Goal: Task Accomplishment & Management: Use online tool/utility

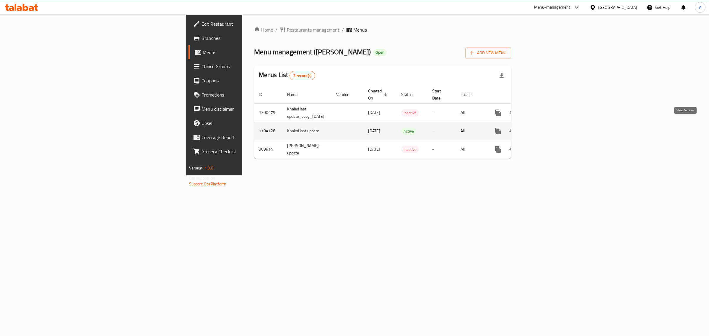
click at [544, 128] on icon "enhanced table" at bounding box center [540, 131] width 7 height 7
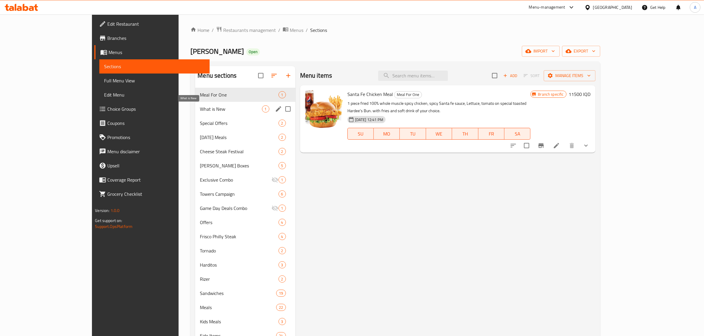
click at [200, 108] on span "What is New" at bounding box center [231, 108] width 62 height 7
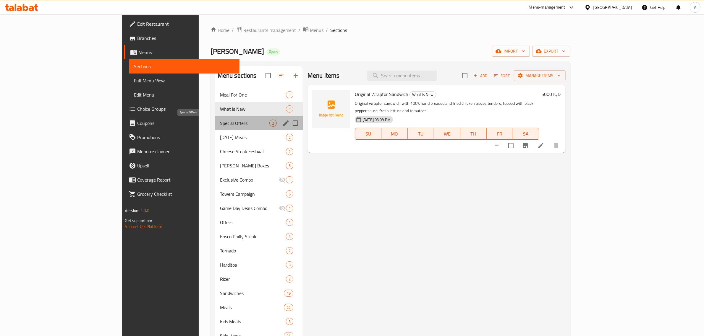
click at [220, 126] on span "Special Offers" at bounding box center [244, 123] width 49 height 7
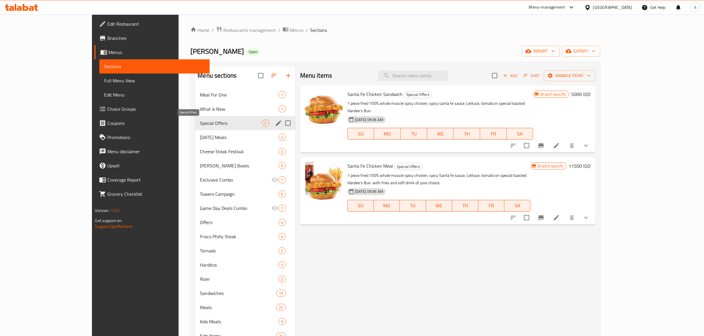
click at [200, 110] on span "What is New" at bounding box center [239, 108] width 78 height 7
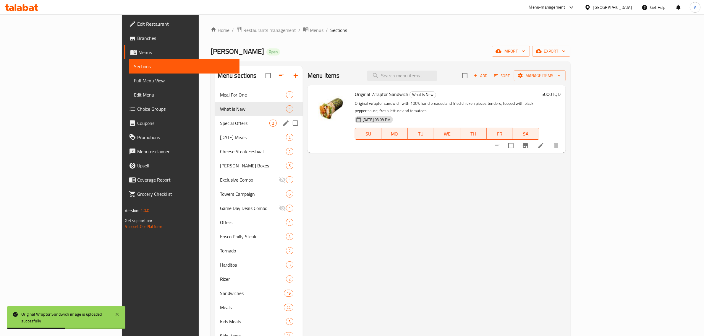
click at [220, 120] on span "Special Offers" at bounding box center [244, 123] width 49 height 7
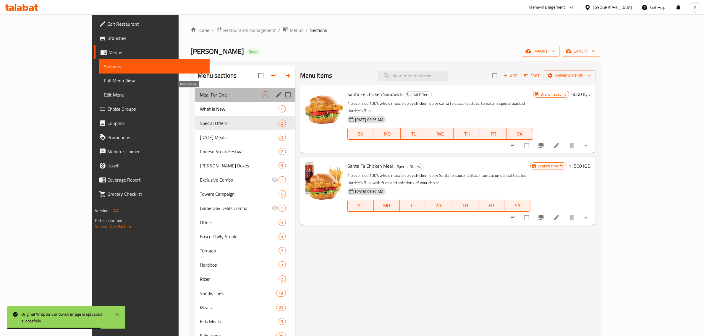
click at [200, 94] on span "Meal For One" at bounding box center [231, 94] width 62 height 7
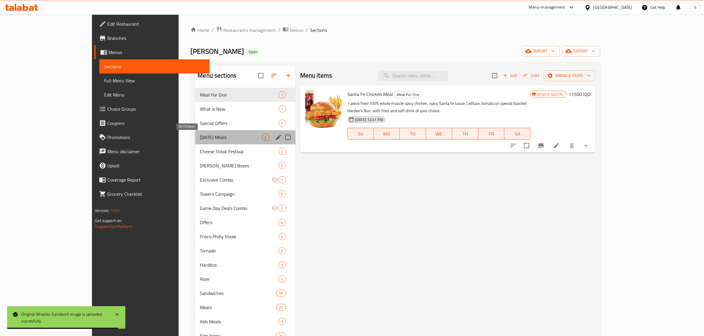
click at [200, 134] on span "[DATE] Meals" at bounding box center [231, 137] width 62 height 7
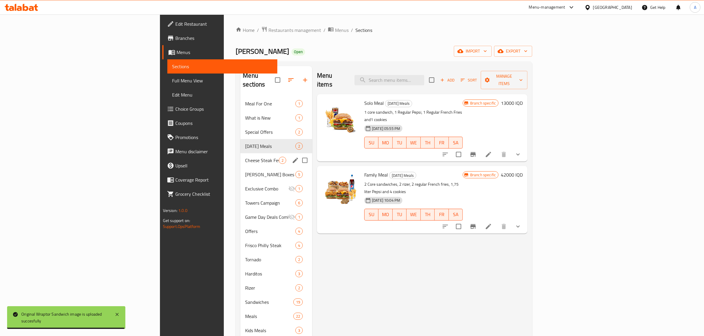
click at [245, 157] on span "Cheese Steak Festival" at bounding box center [262, 160] width 34 height 7
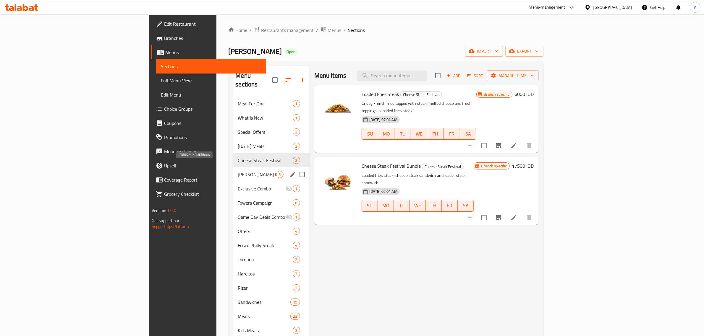
click at [238, 171] on span "[PERSON_NAME] Boxes" at bounding box center [257, 174] width 38 height 7
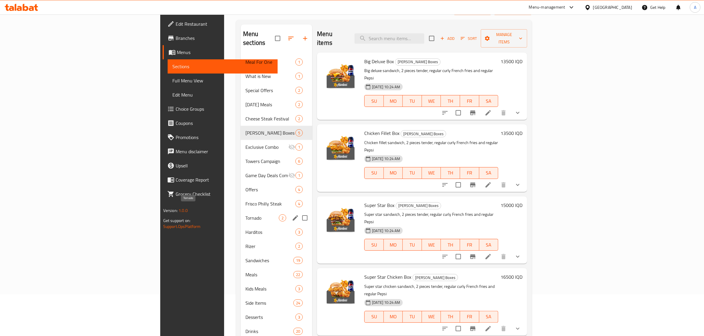
scroll to position [83, 0]
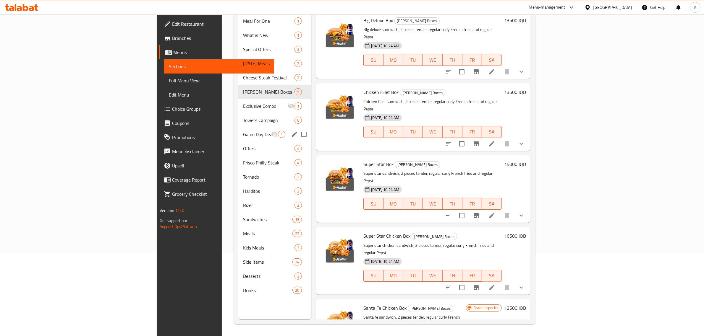
click at [238, 127] on div "Game Day Deals Combo 1" at bounding box center [274, 134] width 73 height 14
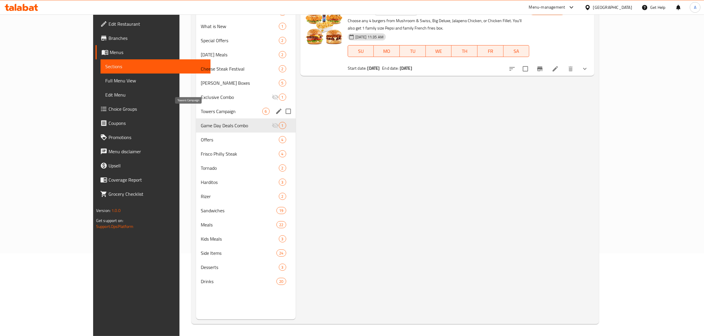
click at [196, 104] on div "Towers Campaign 6" at bounding box center [246, 111] width 100 height 14
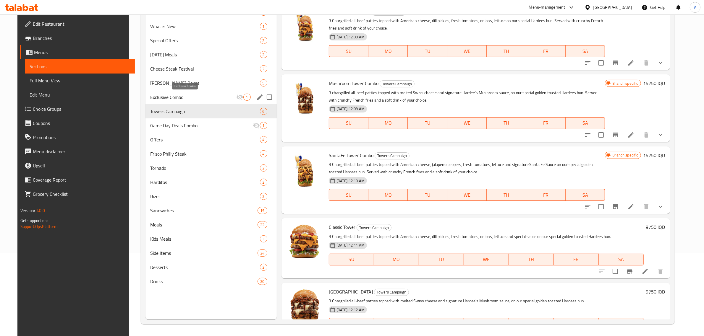
click at [160, 95] on span "Exclusive Combo" at bounding box center [193, 97] width 86 height 7
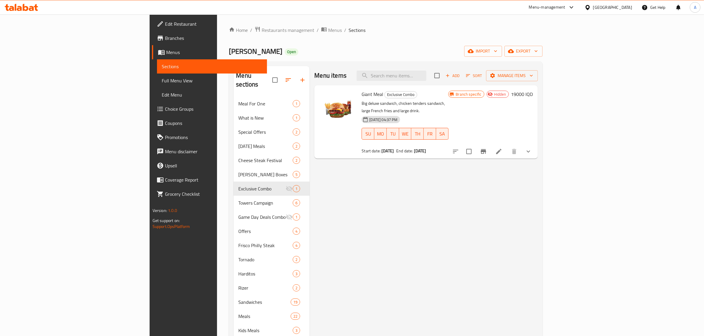
click at [233, 70] on div "Menu sections" at bounding box center [271, 80] width 76 height 28
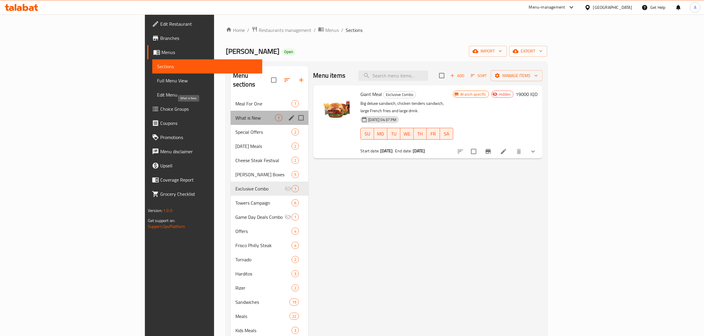
click at [235, 114] on span "What is New" at bounding box center [255, 117] width 40 height 7
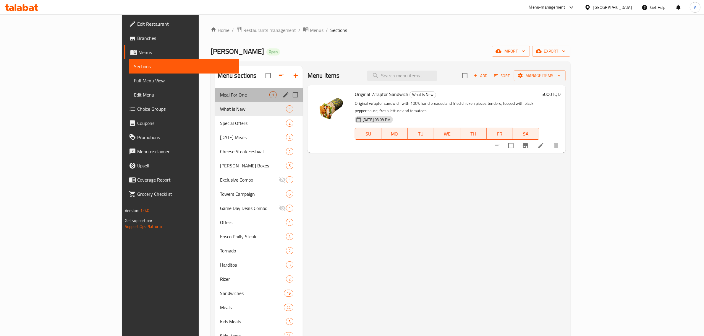
click at [215, 89] on div "Meal For One 1" at bounding box center [258, 95] width 87 height 14
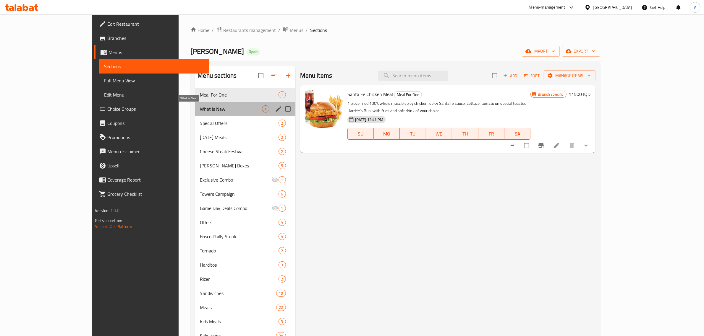
click at [200, 108] on span "What is New" at bounding box center [231, 108] width 62 height 7
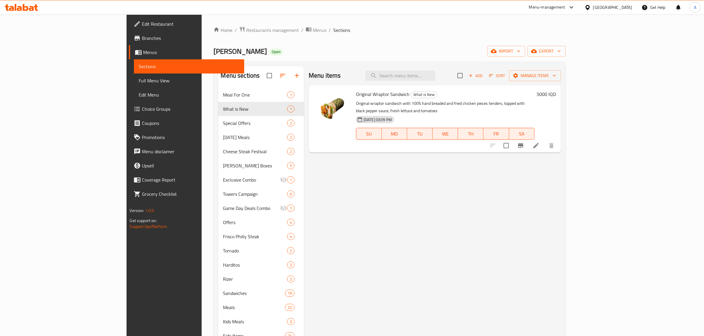
click at [483, 75] on span "Add" at bounding box center [475, 75] width 16 height 7
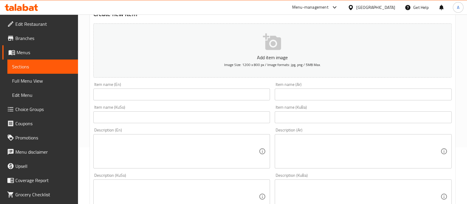
scroll to position [74, 0]
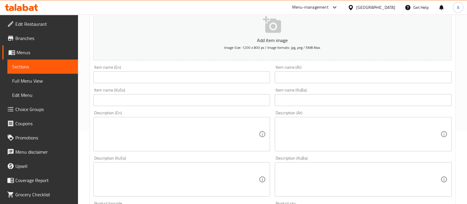
click at [127, 69] on div "Item name (En) Item name (En)" at bounding box center [181, 74] width 177 height 18
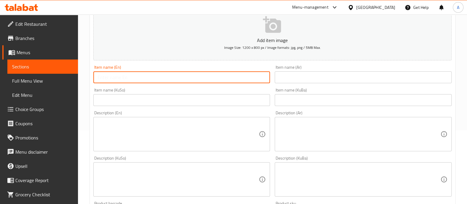
click at [124, 77] on input "text" at bounding box center [181, 77] width 177 height 12
paste input "Wraptor Original Combo"
type input "Wraptor Original Combo"
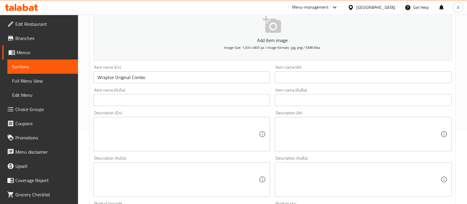
click at [300, 83] on div "Item name (Ar) Item name (Ar)" at bounding box center [363, 74] width 182 height 23
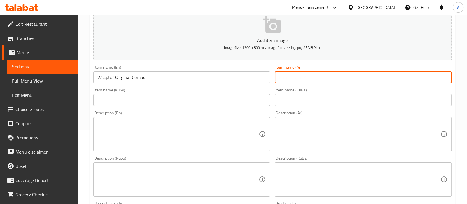
drag, startPoint x: 299, startPoint y: 74, endPoint x: 237, endPoint y: 69, distance: 62.8
click at [299, 74] on input "text" at bounding box center [363, 77] width 177 height 12
paste input "وجبة رابتور الأصلي"
type input "وجبة رابتور الأصلي"
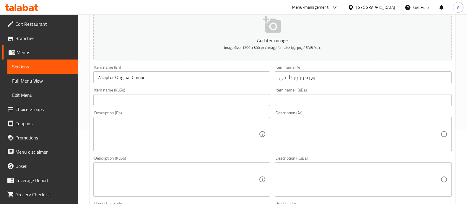
click at [115, 95] on input "text" at bounding box center [181, 100] width 177 height 12
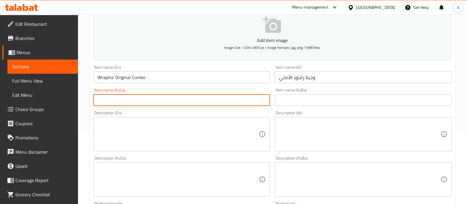
paste input "ئەسڵی راپتۆر"
type input "ئەسڵی راپتۆر"
click at [285, 97] on input "text" at bounding box center [363, 100] width 177 height 12
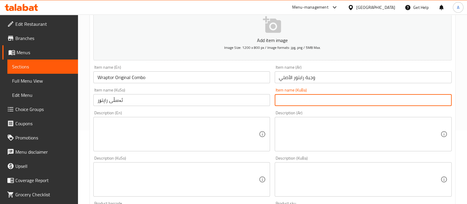
paste input "ئەسڵی راپتۆر"
type input "ئەسڵی راپتۆر"
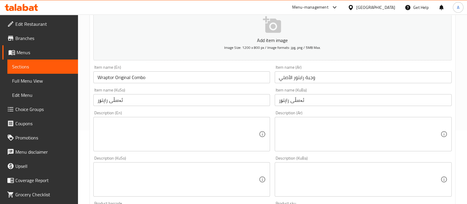
click at [265, 86] on div "Item name (KuSo) ئەسڵی راپتۆر Item name (KuSo)" at bounding box center [182, 96] width 182 height 23
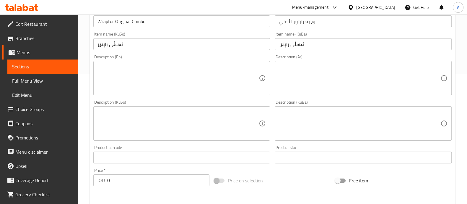
scroll to position [147, 0]
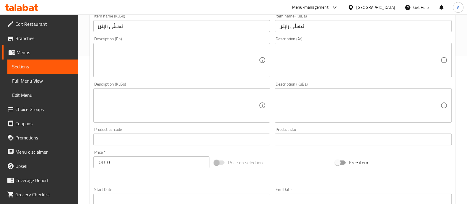
click at [172, 100] on textarea at bounding box center [179, 105] width 162 height 28
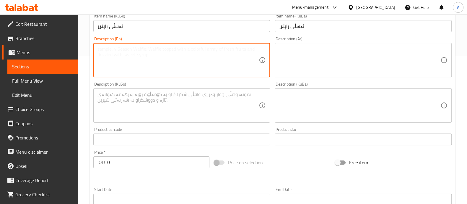
click at [158, 70] on textarea at bounding box center [179, 60] width 162 height 28
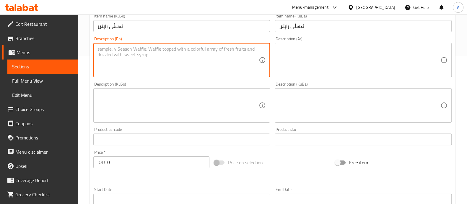
paste textarea "Your favorite wraptor with 100% hand breaded chicken tenders, topped with uniqu…"
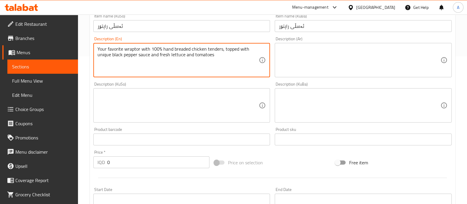
type textarea "Your favorite wraptor with 100% hand breaded chicken tenders, topped with uniqu…"
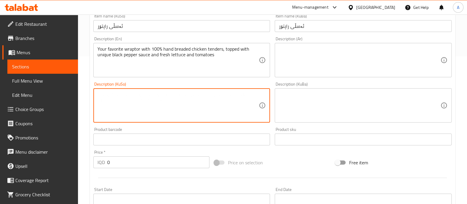
click at [180, 95] on textarea at bounding box center [179, 105] width 162 height 28
paste textarea "راپتۆر دڵخوازەکەت بە 100% مریشکی دەستی نانکراو کە سۆسی بیبەری ڕەشی ناوازەی لەسە…"
type textarea "راپتۆر دڵخوازەکەت بە 100% مریشکی دەستی نانکراو کە سۆسی بیبەری ڕەشی ناوازەی لەسە…"
click at [307, 90] on div "Description (KuBa)" at bounding box center [363, 105] width 177 height 34
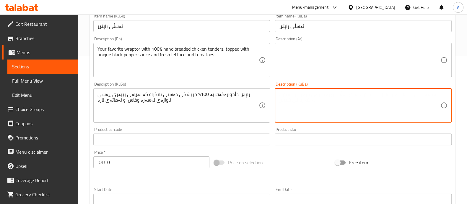
paste textarea "راپتۆر دڵخوازەکەت بە 100% مریشکی دەستی نانکراو کە سۆسی بیبەری ڕەشی ناوازەی لەسە…"
type textarea "راپتۆر دڵخوازەکەت بە 100% مریشکی دەستی نانکراو کە سۆسی بیبەری ڕەشی ناوازەی لەسە…"
click at [314, 58] on textarea at bounding box center [360, 60] width 162 height 28
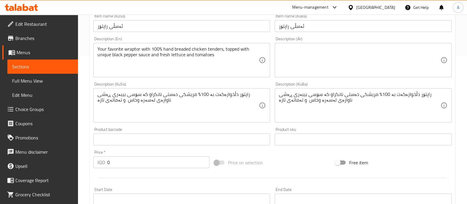
click at [294, 52] on textarea at bounding box center [360, 60] width 162 height 28
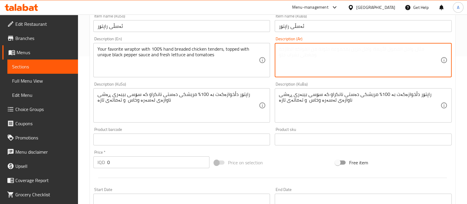
paste textarea "رابتور المفضل لديك مع شرائح دجاج مقلية يدويًا بنسبة 100%، مغطاة بصلصة الفلفل ال…"
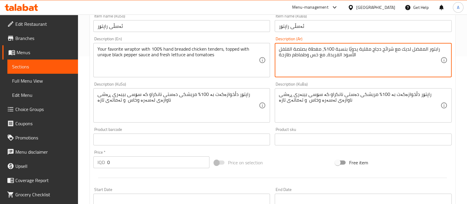
type textarea "رابتور المفضل لديك مع شرائح دجاج مقلية يدويًا بنسبة 100%، مغطاة بصلصة الفلفل ال…"
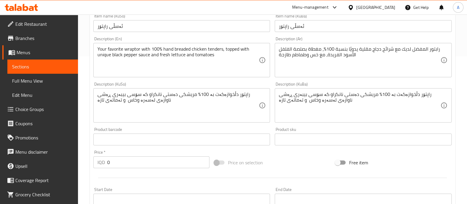
click at [178, 147] on div "Product barcode Product barcode" at bounding box center [182, 136] width 182 height 23
click at [156, 168] on div "Price   * IQD 0 Price *" at bounding box center [151, 158] width 121 height 23
click at [155, 166] on input "0" at bounding box center [158, 162] width 103 height 12
drag, startPoint x: 155, startPoint y: 166, endPoint x: 153, endPoint y: 162, distance: 4.1
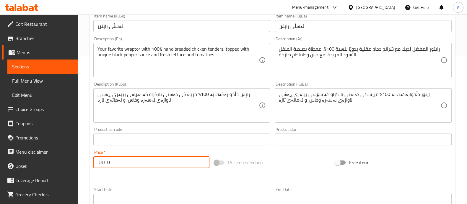
click at [155, 166] on input "0" at bounding box center [158, 162] width 103 height 12
paste input "800"
type input "8000"
click at [135, 147] on div "Product barcode Product barcode" at bounding box center [182, 136] width 182 height 23
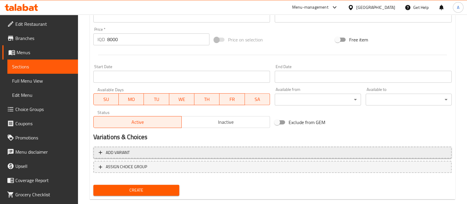
scroll to position [281, 0]
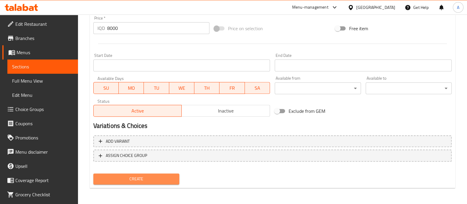
click at [146, 179] on span "Create" at bounding box center [136, 178] width 77 height 7
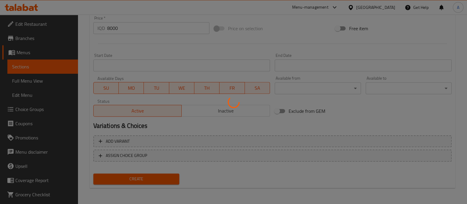
type input "0"
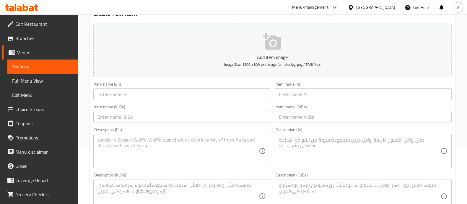
scroll to position [0, 0]
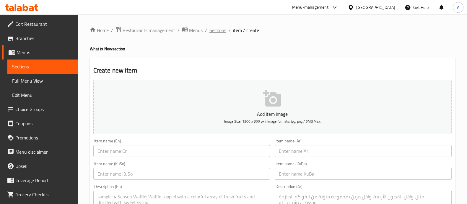
click at [216, 30] on span "Sections" at bounding box center [217, 30] width 17 height 7
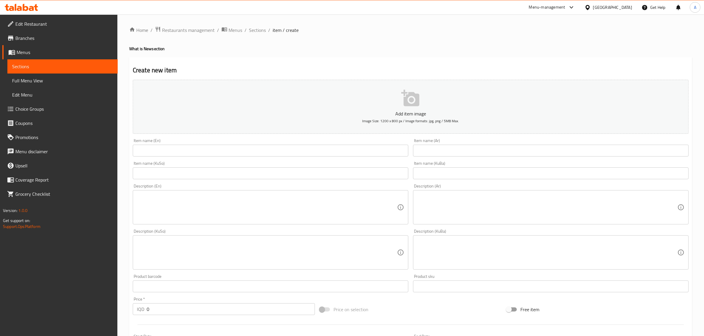
click at [27, 7] on icon at bounding box center [26, 7] width 6 height 7
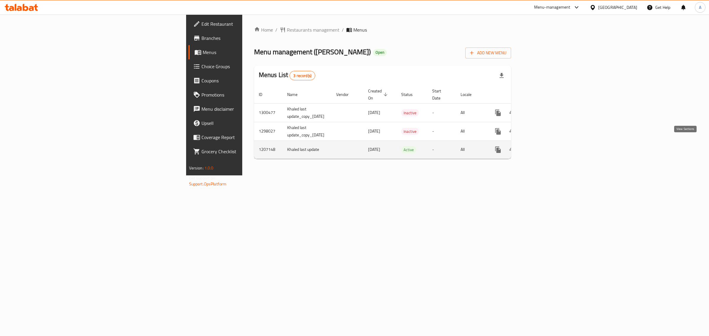
click at [548, 148] on link "enhanced table" at bounding box center [541, 150] width 14 height 14
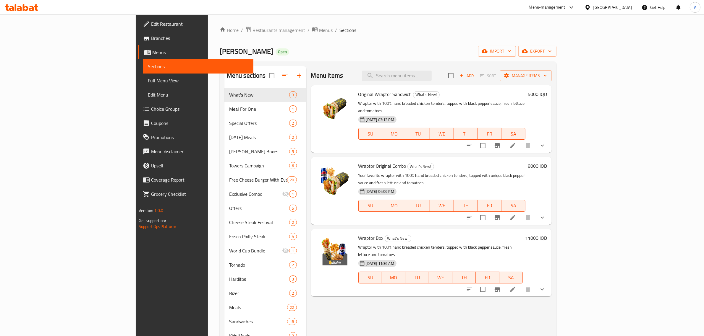
click at [358, 162] on span "Wraptor Original Combo" at bounding box center [382, 166] width 48 height 9
copy h6 "Wraptor Original Combo"
click at [549, 211] on div at bounding box center [505, 218] width 87 height 14
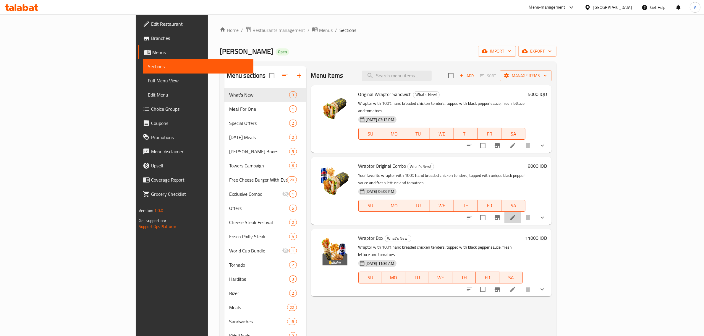
click at [515, 215] on icon at bounding box center [512, 217] width 5 height 5
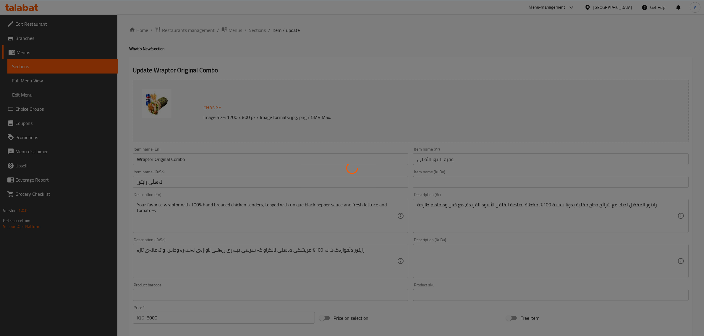
type input "إختيارك من:"
type input "هەڵبژاردنت لە:"
type input "1"
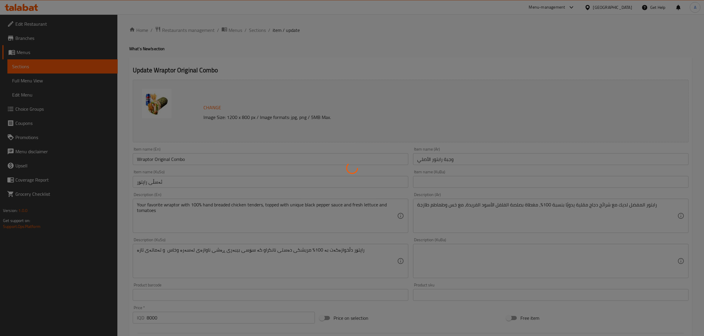
type input "إختيارك من المشروب :"
type input "هەڵبژاردنت لە خواردنەوە:"
type input "1"
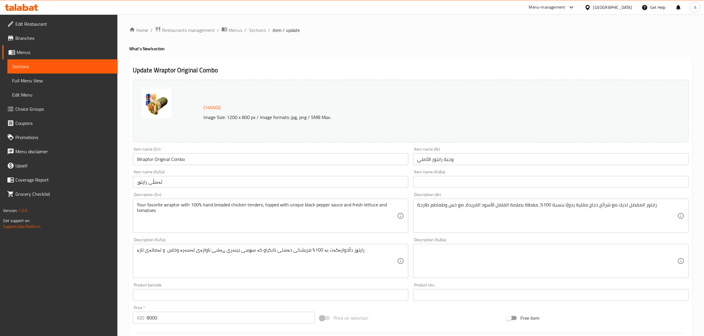
click at [448, 159] on input "وجبة رابتور الأصلي" at bounding box center [550, 159] width 275 height 12
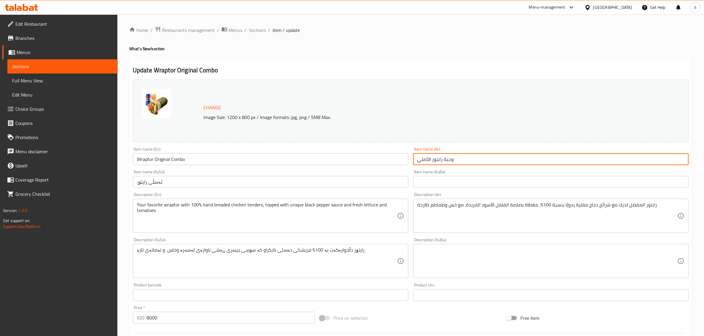
click at [448, 159] on input "وجبة رابتور الأصلي" at bounding box center [550, 159] width 275 height 12
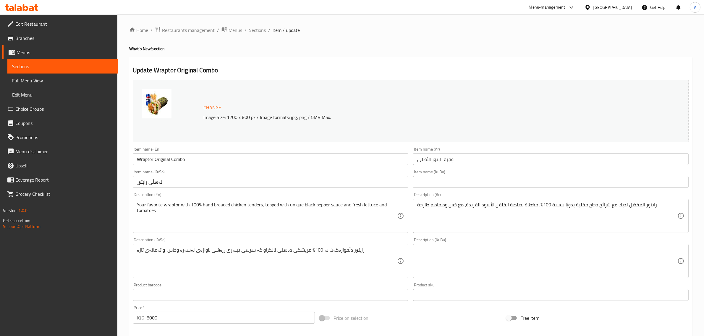
click at [158, 183] on input "ئەسڵی راپتۆر" at bounding box center [270, 182] width 275 height 12
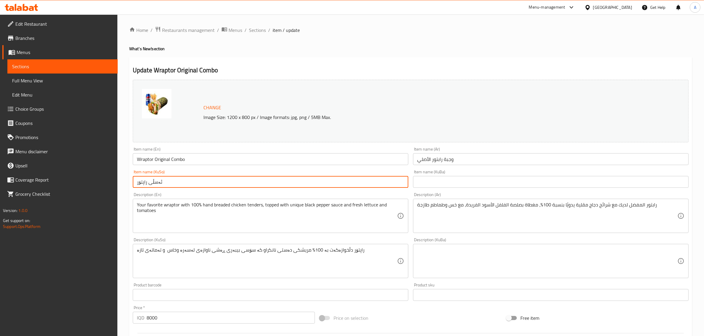
click at [158, 183] on input "ئەسڵی راپتۆر" at bounding box center [270, 182] width 275 height 12
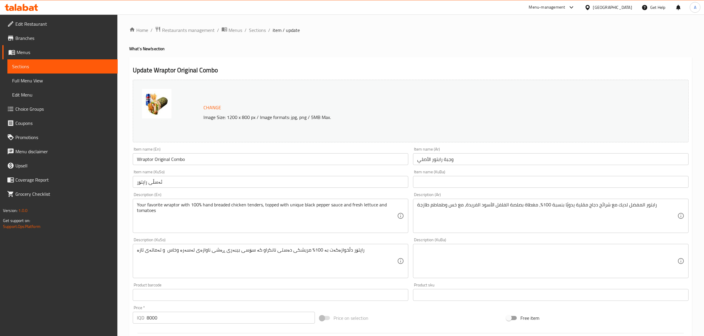
drag, startPoint x: 423, startPoint y: 183, endPoint x: 415, endPoint y: 180, distance: 8.0
click at [423, 183] on input "text" at bounding box center [550, 182] width 275 height 12
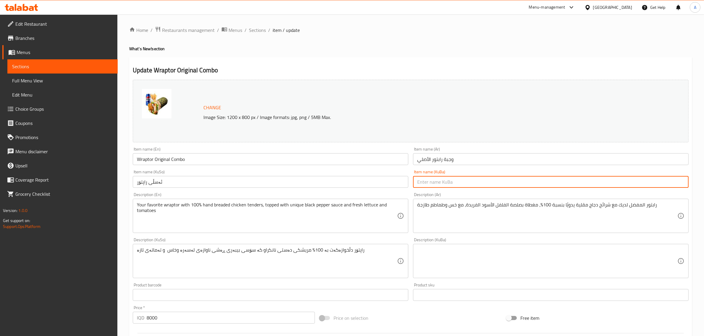
paste input "ئەسڵی راپتۆر"
type input "ئەسڵی راپتۆر"
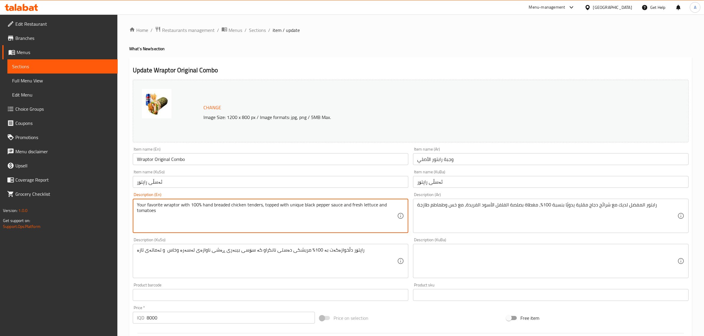
click at [309, 203] on textarea "Your favorite wraptor with 100% hand breaded chicken tenders, topped with uniqu…" at bounding box center [267, 216] width 260 height 28
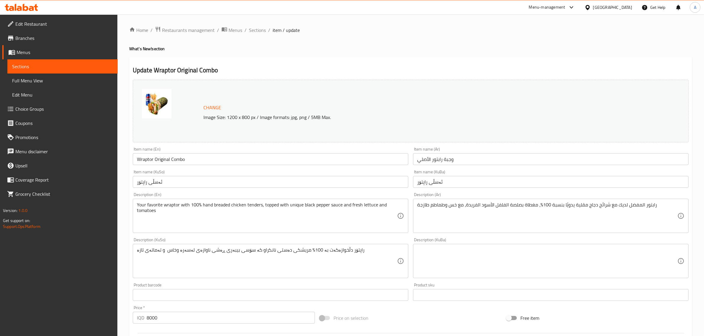
click at [240, 259] on textarea "راپتۆر دڵخوازەکەت بە 100% مریشکی دەستی نانکراو کە سۆسی بیبەری ڕەشی ناوازەی لەسە…" at bounding box center [267, 261] width 260 height 28
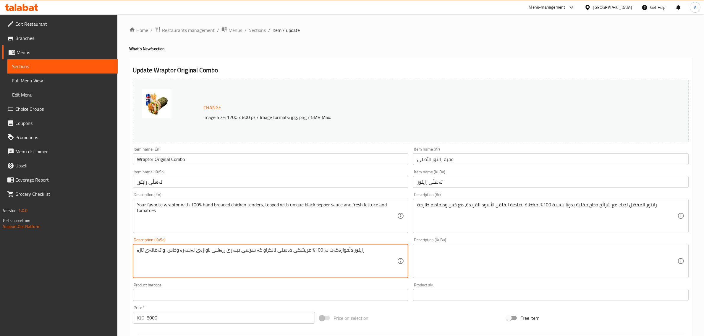
click at [240, 259] on textarea "راپتۆر دڵخوازەکەت بە 100% مریشکی دەستی نانکراو کە سۆسی بیبەری ڕەشی ناوازەی لەسە…" at bounding box center [267, 261] width 260 height 28
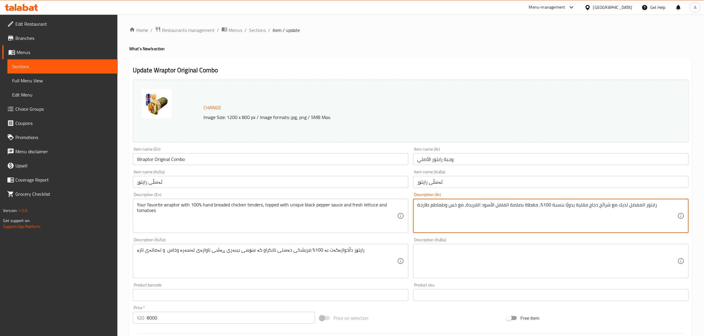
click at [457, 203] on textarea "رابتور المفضل لديك مع شرائح دجاج مقلية يدويًا بنسبة 100%، مغطاة بصلصة الفلفل ال…" at bounding box center [547, 216] width 260 height 28
drag, startPoint x: 457, startPoint y: 203, endPoint x: 456, endPoint y: 208, distance: 5.7
click at [457, 204] on textarea "رابتور المفضل لديك مع شرائح دجاج مقلية يدويًا بنسبة 100%، مغطاة بصلصة الفلفل ال…" at bounding box center [547, 216] width 260 height 28
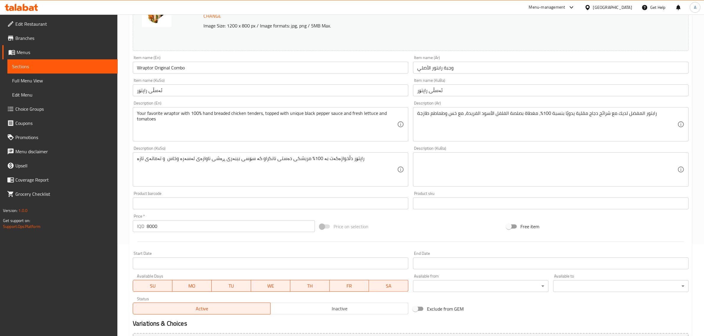
scroll to position [111, 0]
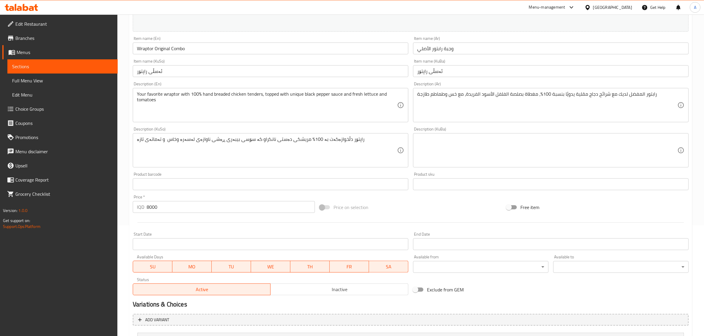
click at [136, 207] on div "IQD 8000 Price *" at bounding box center [224, 207] width 182 height 12
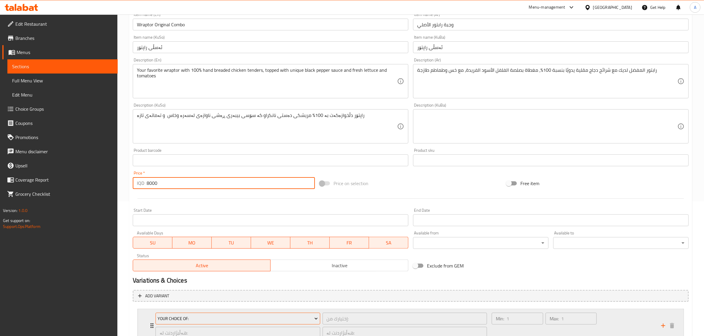
scroll to position [220, 0]
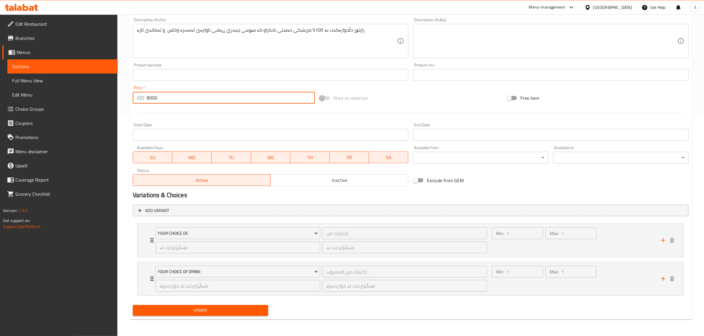
click at [210, 312] on span "Update" at bounding box center [200, 310] width 126 height 7
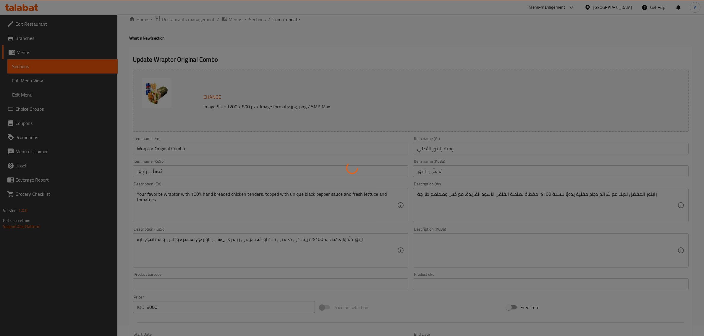
scroll to position [0, 0]
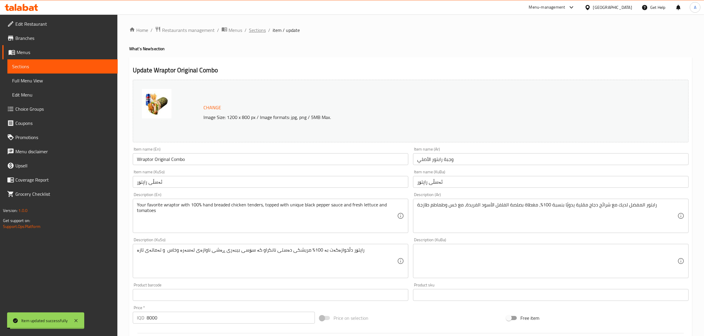
click at [250, 30] on span "Sections" at bounding box center [257, 30] width 17 height 7
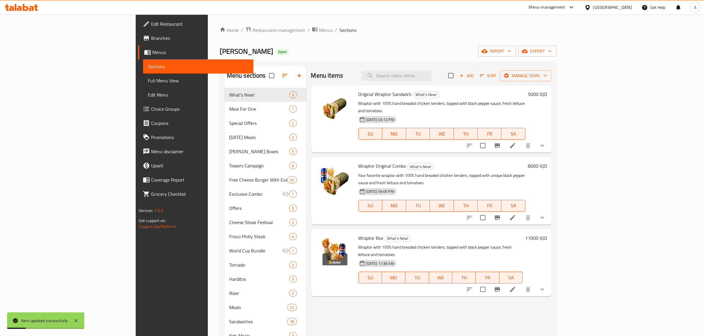
click at [358, 234] on span "Wraptor Box" at bounding box center [370, 238] width 25 height 9
copy h6 "Wraptor Box"
click at [521, 284] on li at bounding box center [512, 289] width 17 height 11
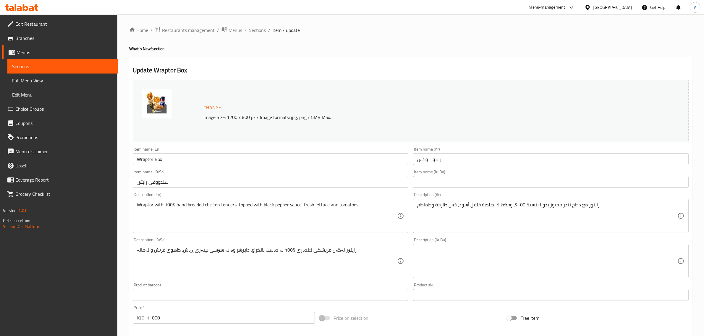
click at [170, 201] on div "Wraptor with 100% hand breaded chicken tenders, topped with black pepper sauce,…" at bounding box center [270, 216] width 275 height 34
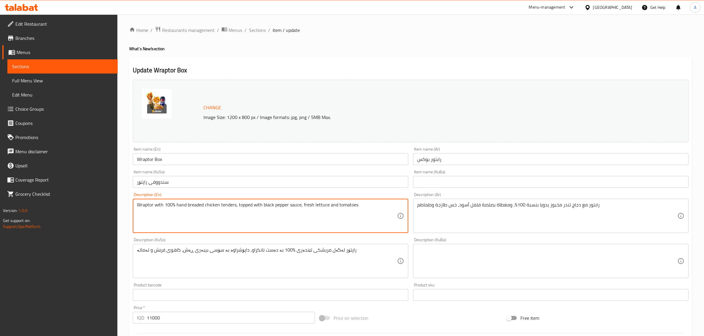
click at [171, 204] on textarea "Wraptor with 100% hand breaded chicken tenders, topped with black pepper sauce,…" at bounding box center [267, 216] width 260 height 28
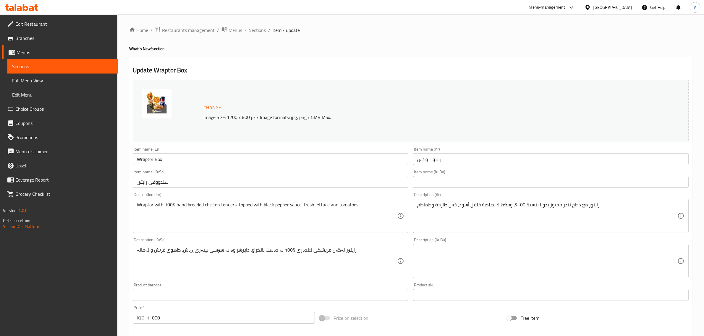
click at [150, 166] on div "Item name (En) Wraptor Box Item name (En)" at bounding box center [270, 156] width 280 height 23
click at [152, 163] on input "Wraptor Box" at bounding box center [270, 159] width 275 height 12
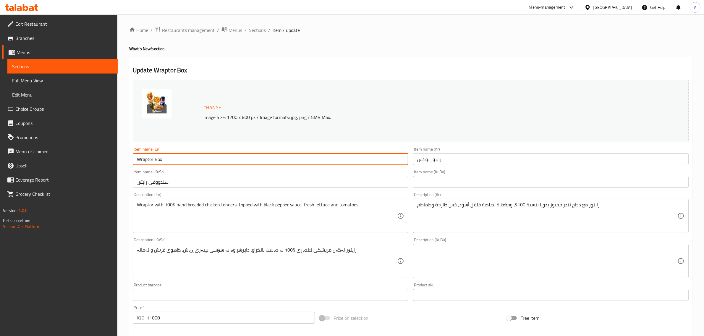
click at [152, 163] on input "Wraptor Box" at bounding box center [270, 159] width 275 height 12
drag, startPoint x: 152, startPoint y: 164, endPoint x: 152, endPoint y: 173, distance: 8.9
click at [152, 165] on input "Wraptor Box" at bounding box center [270, 159] width 275 height 12
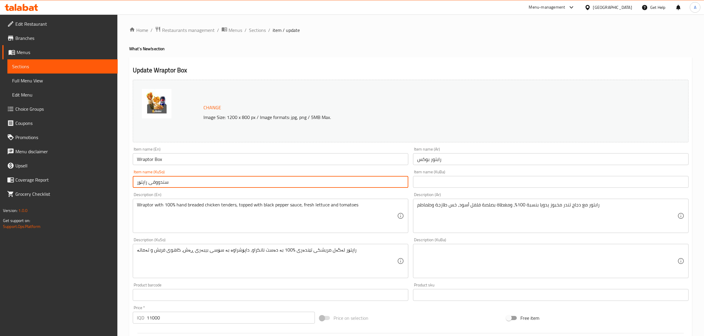
click at [138, 182] on input "سندووقی راپتۆر" at bounding box center [270, 182] width 275 height 12
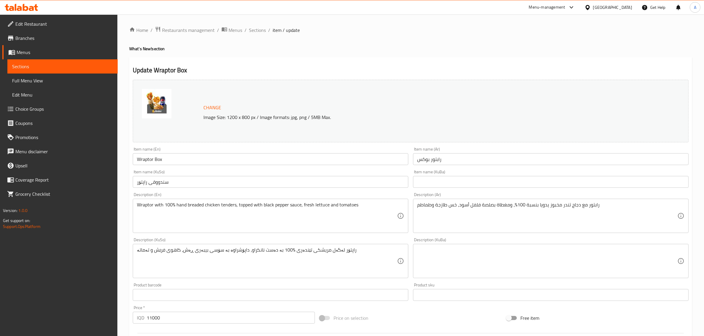
click at [425, 163] on input "رابتور بوكس" at bounding box center [550, 159] width 275 height 12
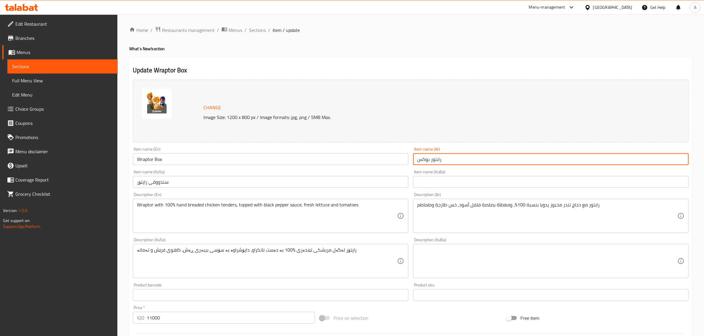
click at [449, 167] on div "Item name (Ar) رابتور بوكس Item name (Ar)" at bounding box center [550, 156] width 280 height 23
click at [448, 163] on input "رابتور بوكس" at bounding box center [550, 159] width 275 height 12
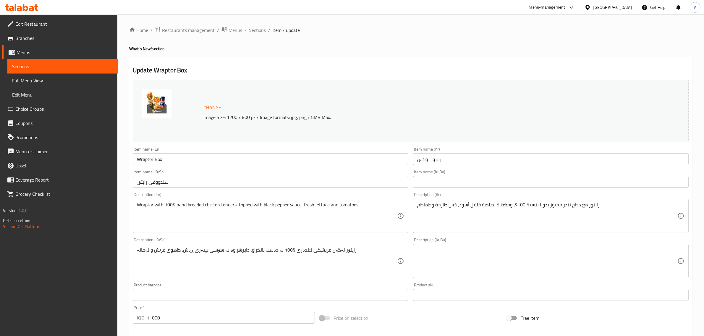
click at [151, 181] on input "سندووقی راپتۆر" at bounding box center [270, 182] width 275 height 12
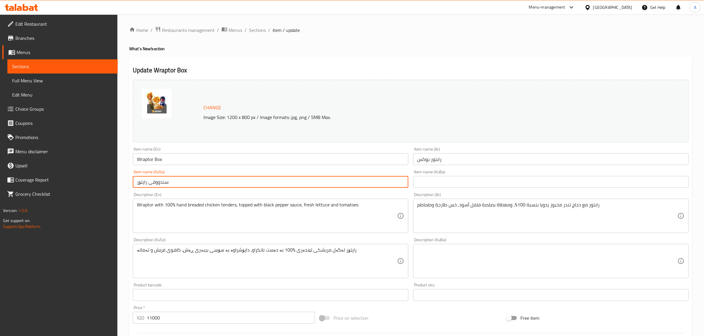
click at [151, 181] on input "سندووقی راپتۆر" at bounding box center [270, 182] width 275 height 12
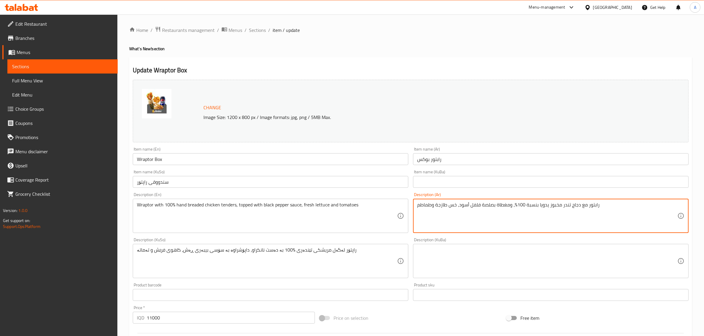
click at [440, 205] on textarea "رابتور مع دجاج تندر مخبوز يدويا بنسبة 100%، ومغطاة بصلصة فلفل أسود، خس طازجة وط…" at bounding box center [547, 216] width 260 height 28
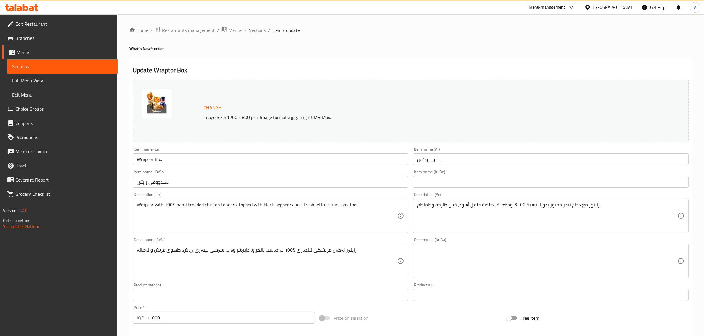
click at [189, 247] on div "راپتۆر لەگەل مریشکی تێندەری %100 بە دەست نانکراو، داپۆشراوە بە سۆسی بیبەری ڕەش،…" at bounding box center [270, 261] width 275 height 34
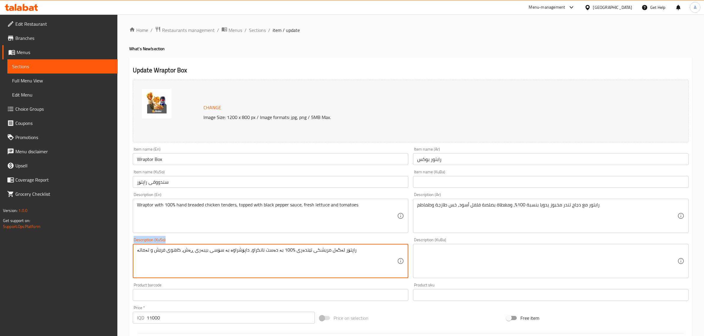
click at [189, 247] on div "راپتۆر لەگەل مریشکی تێندەری %100 بە دەست نانکراو، داپۆشراوە بە سۆسی بیبەری ڕەش،…" at bounding box center [270, 261] width 275 height 34
click at [189, 253] on textarea "راپتۆر لەگەل مریشکی تێندەری %100 بە دەست نانکراو، داپۆشراوە بە سۆسی بیبەری ڕەش،…" at bounding box center [267, 261] width 260 height 28
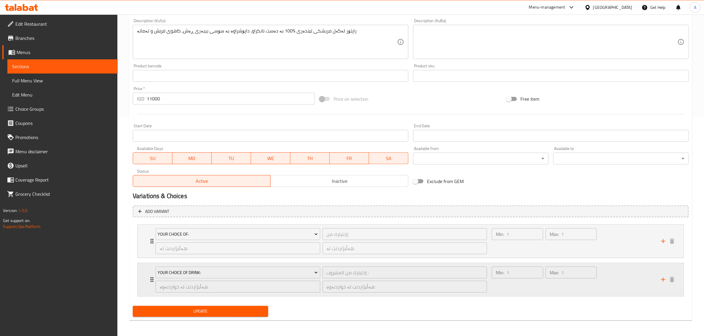
scroll to position [220, 0]
click at [152, 103] on input "11000" at bounding box center [231, 98] width 168 height 12
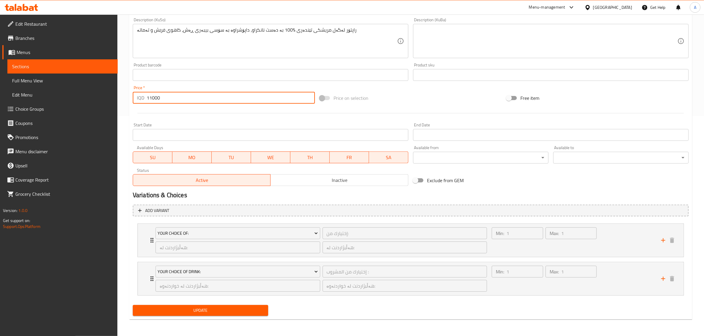
click at [152, 103] on input "11000" at bounding box center [231, 98] width 168 height 12
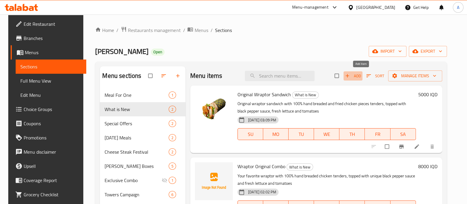
click at [360, 76] on span "Add" at bounding box center [353, 75] width 16 height 7
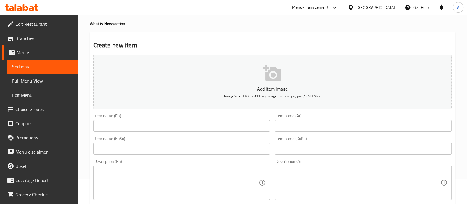
scroll to position [37, 0]
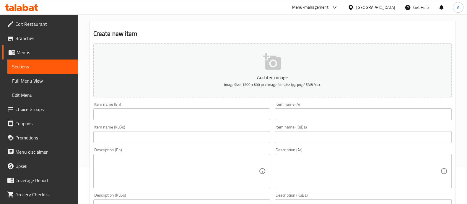
click at [124, 147] on div "Description (En) Description (En)" at bounding box center [181, 167] width 177 height 40
click at [118, 152] on div "Description (En) Description (En)" at bounding box center [181, 167] width 177 height 40
click at [114, 159] on textarea at bounding box center [179, 171] width 162 height 28
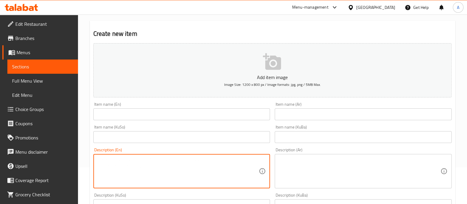
paste textarea "Wraptor with 100% hand breaded chicken tenders, topped with black pepper sauce,…"
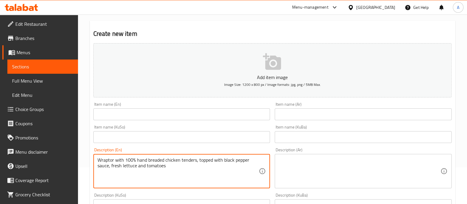
type textarea "Wraptor with 100% hand breaded chicken tenders, topped with black pepper sauce,…"
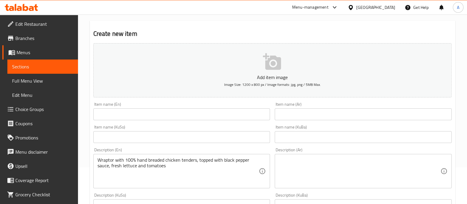
click at [98, 105] on div "Item name (En) Item name (En)" at bounding box center [181, 111] width 177 height 18
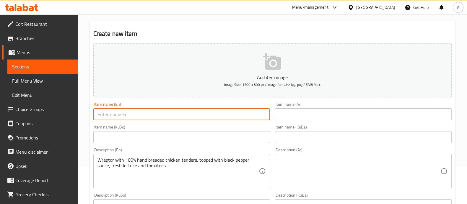
click at [113, 111] on input "text" at bounding box center [181, 114] width 177 height 12
paste input "Wraptor Box"
type input "Wraptor Box"
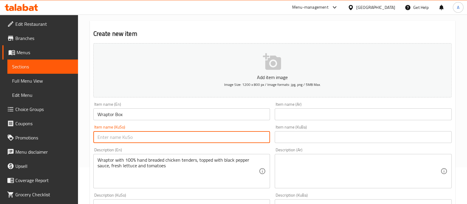
click at [139, 135] on input "text" at bounding box center [181, 137] width 177 height 12
paste input "سندووقی راپتۆر"
type input "سندووقی راپتۆر"
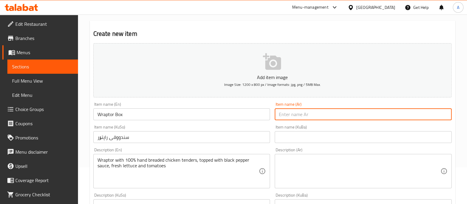
click at [305, 113] on input "text" at bounding box center [363, 114] width 177 height 12
paste input "رابتور بوكس"
type input "رابتور بوكس"
click at [312, 133] on input "text" at bounding box center [363, 137] width 177 height 12
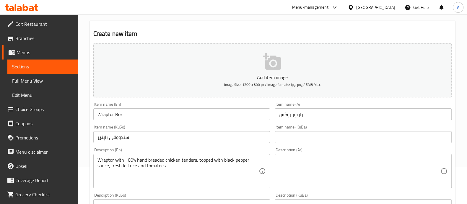
drag, startPoint x: 313, startPoint y: 138, endPoint x: 307, endPoint y: 137, distance: 6.7
click at [313, 138] on input "text" at bounding box center [363, 137] width 177 height 12
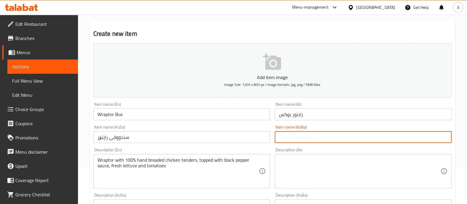
paste input "سندووقی راپتۆر"
type input "سندووقی راپتۆر"
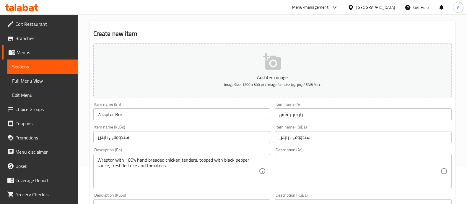
click at [310, 175] on textarea at bounding box center [360, 171] width 162 height 28
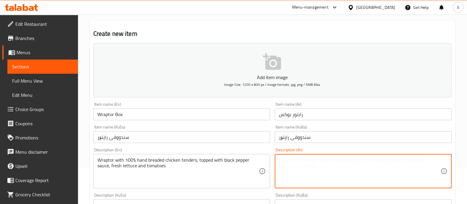
paste textarea "رابتور مع دجاج تندر مخبوز يدويا بنسبة 100%، ومغطاة بصلصة فلفل أسود، خس طازجة وط…"
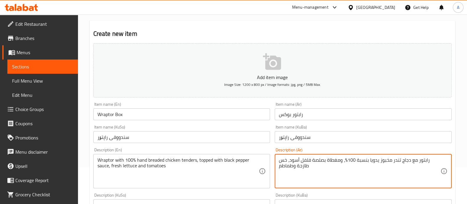
type textarea "رابتور مع دجاج تندر مخبوز يدويا بنسبة 100%، ومغطاة بصلصة فلفل أسود، خس طازجة وط…"
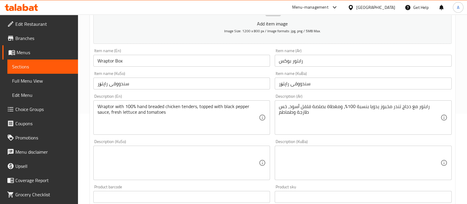
scroll to position [111, 0]
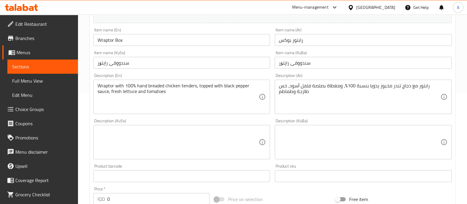
click at [171, 141] on textarea at bounding box center [179, 142] width 162 height 28
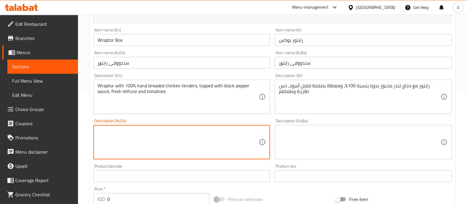
paste textarea "راپتۆر لەگەل مریشکی تێندەری %100 بە دەست نانکراو، داپۆشراوە بە سۆسی بیبەری ڕەش،…"
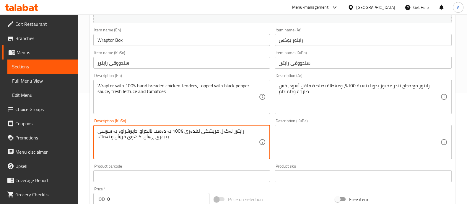
type textarea "راپتۆر لەگەل مریشکی تێندەری %100 بە دەست نانکراو، داپۆشراوە بە سۆسی بیبەری ڕەش،…"
click at [313, 130] on textarea at bounding box center [360, 142] width 162 height 28
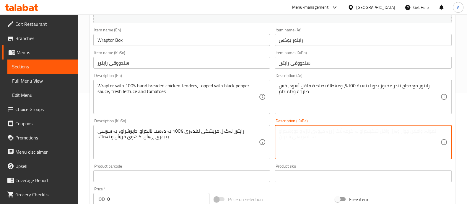
paste textarea "راپتۆر لەگەل مریشکی تێندەری %100 بە دەست نانکراو، داپۆشراوە بە سۆسی بیبەری ڕەش،…"
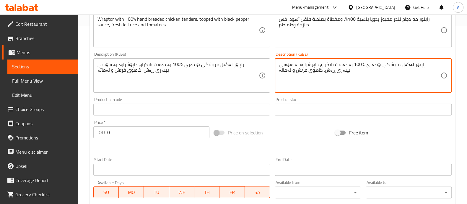
scroll to position [185, 0]
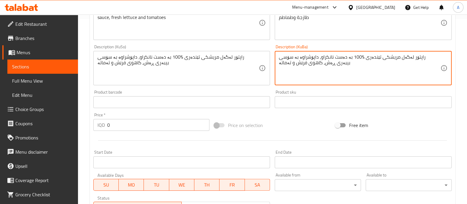
type textarea "راپتۆر لەگەل مریشکی تێندەری %100 بە دەست نانکراو، داپۆشراوە بە سۆسی بیبەری ڕەش،…"
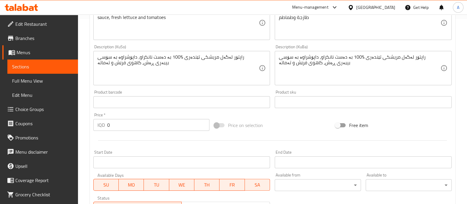
click at [133, 133] on div at bounding box center [272, 140] width 363 height 14
click at [134, 132] on div "Price   * IQD 0 Price *" at bounding box center [151, 121] width 121 height 23
click at [128, 128] on input "0" at bounding box center [158, 125] width 103 height 12
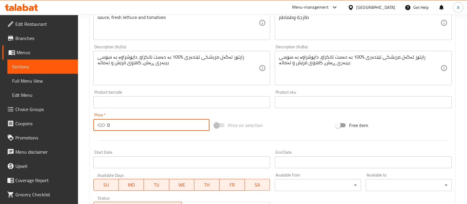
click at [128, 128] on input "0" at bounding box center [158, 125] width 103 height 12
paste input "1100"
type input "11000"
click at [128, 136] on div at bounding box center [272, 140] width 363 height 14
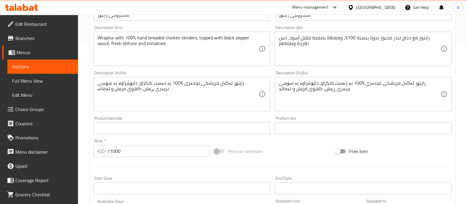
scroll to position [281, 0]
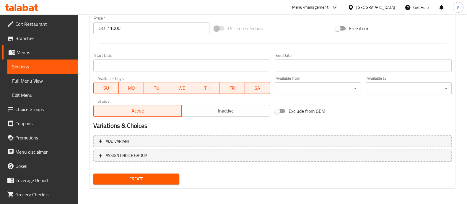
click at [121, 178] on span "Create" at bounding box center [136, 178] width 77 height 7
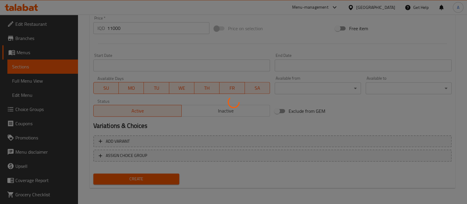
type input "0"
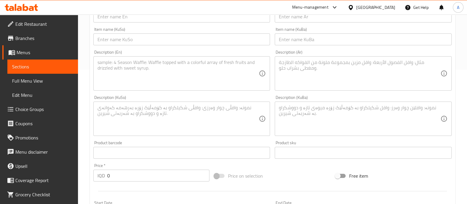
scroll to position [134, 0]
click at [135, 168] on div "Price   * IQD 0 Price *" at bounding box center [151, 173] width 116 height 18
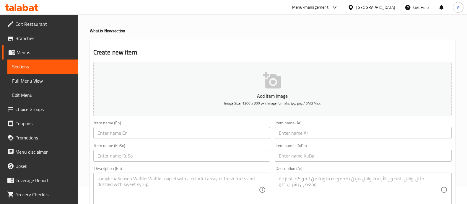
scroll to position [0, 0]
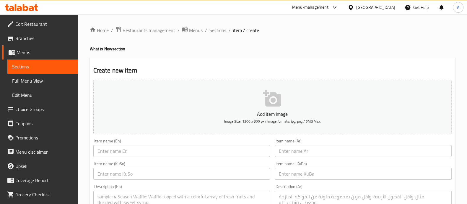
click at [225, 30] on span "Sections" at bounding box center [217, 30] width 17 height 7
